Goal: Task Accomplishment & Management: Complete application form

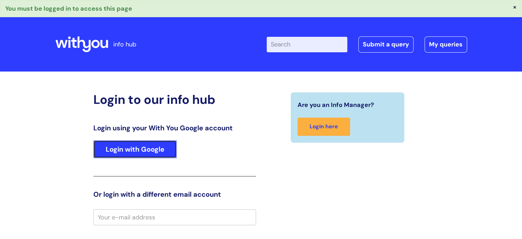
drag, startPoint x: 128, startPoint y: 145, endPoint x: 131, endPoint y: 145, distance: 3.4
click at [128, 145] on link "Login with Google" at bounding box center [134, 149] width 83 height 18
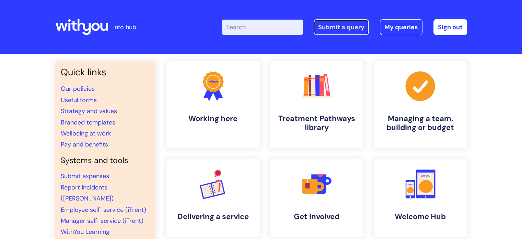
click at [335, 31] on link "Submit a query" at bounding box center [341, 27] width 55 height 16
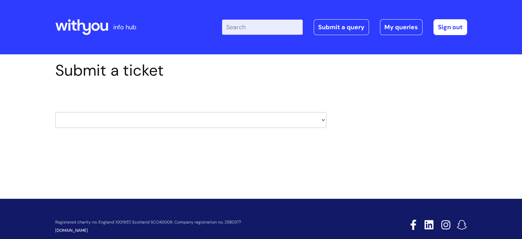
click at [107, 114] on select "HR / People IT and Support Clinical Drug Alerts Finance Accounts Data Support T…" at bounding box center [190, 120] width 271 height 16
select select "payroll"
click at [55, 112] on select "HR / People IT and Support Clinical Drug Alerts Finance Accounts Data Support T…" at bounding box center [190, 120] width 271 height 16
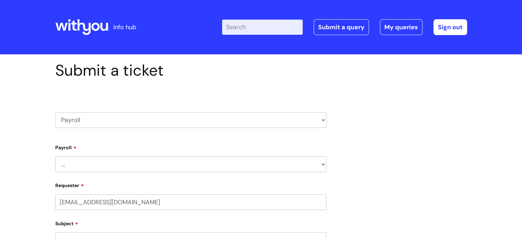
select select "80004418200"
click at [125, 166] on select "... New Hires bank details/starter checklist forms Payroll queries Receiving in…" at bounding box center [190, 164] width 271 height 16
select select "Payroll queries"
click at [55, 156] on select "... New Hires bank details/starter checklist forms Payroll queries Receiving in…" at bounding box center [190, 164] width 271 height 16
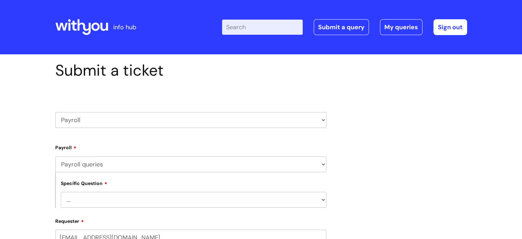
click at [107, 193] on select "... Changes queries Timesheet queries Salary and absence queries" at bounding box center [194, 200] width 266 height 16
select select "Salary and absence queries"
click at [61, 192] on select "... Changes queries Timesheet queries Salary and absence queries" at bounding box center [194, 200] width 266 height 16
click at [158, 223] on label "Requester" at bounding box center [190, 220] width 271 height 8
click at [158, 229] on input "nicola.wilding1@wearewithyou.org.uk" at bounding box center [190, 237] width 271 height 16
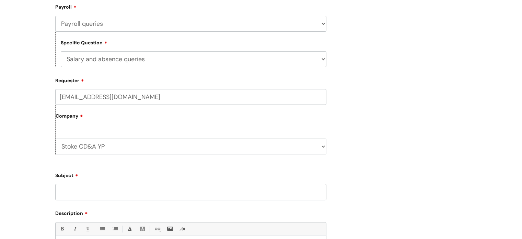
scroll to position [144, 0]
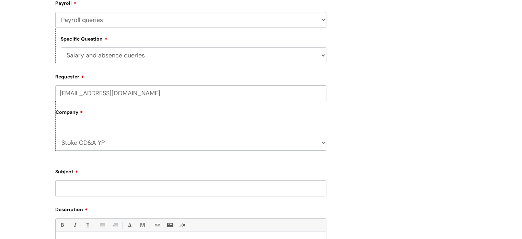
click at [140, 191] on input "Subject" at bounding box center [190, 188] width 271 height 16
click at [100, 193] on input "Subject" at bounding box center [190, 188] width 271 height 16
click at [120, 188] on input "23385 Pay Query" at bounding box center [190, 188] width 271 height 16
type input "23385 Pay Query"
click at [135, 175] on div "Subject 23385 Pay Query" at bounding box center [190, 180] width 271 height 31
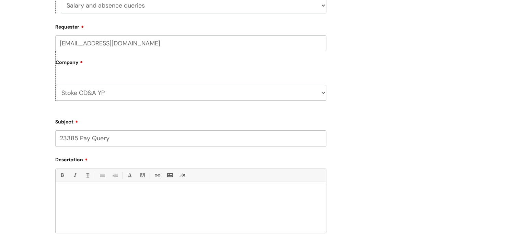
scroll to position [213, 0]
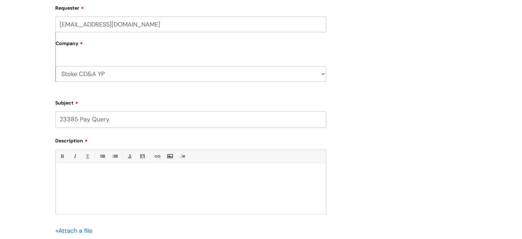
click at [123, 177] on p at bounding box center [191, 174] width 260 height 6
click at [261, 179] on p "I have had one of my staff come to me today to say that her pay is not correct.…" at bounding box center [191, 180] width 260 height 6
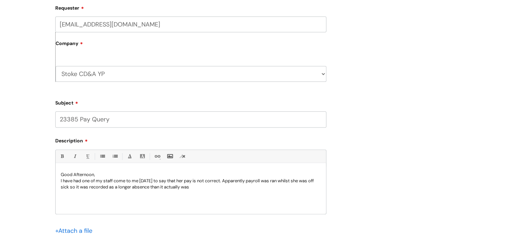
click at [213, 193] on div "Good Afternoon, I have had one of my staff come to me today to say that her pay…" at bounding box center [191, 189] width 270 height 47
click at [130, 195] on p "I have had one of my staff come to me today to say that her pay is not correct.…" at bounding box center [191, 186] width 260 height 19
click at [255, 197] on div "Good Afternoon, I have had one of my staff come to me today to say that her pay…" at bounding box center [191, 189] width 270 height 47
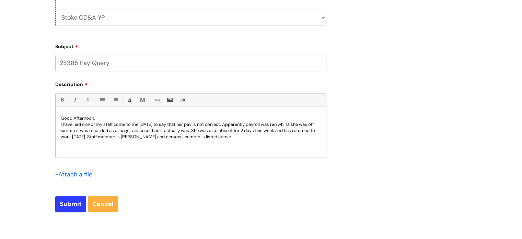
scroll to position [281, 0]
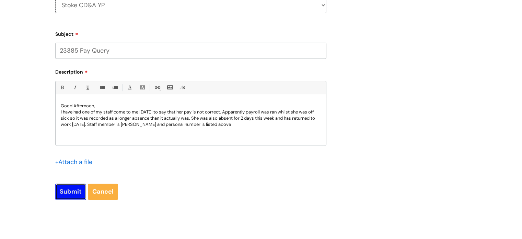
click at [75, 185] on input "Submit" at bounding box center [70, 191] width 31 height 16
type input "Please Wait..."
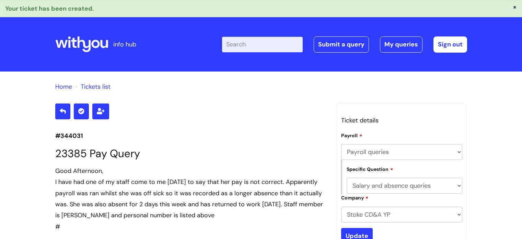
select select "Payroll queries"
select select "Salary and absence queries"
